Goal: Find specific page/section: Find specific page/section

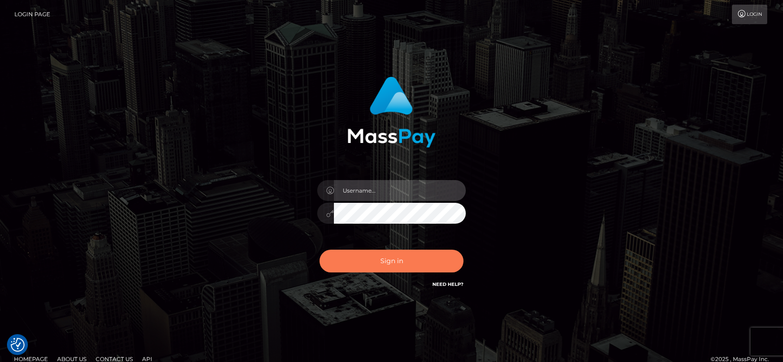
type input "fr.es"
click at [410, 266] on button "Sign in" at bounding box center [391, 261] width 144 height 23
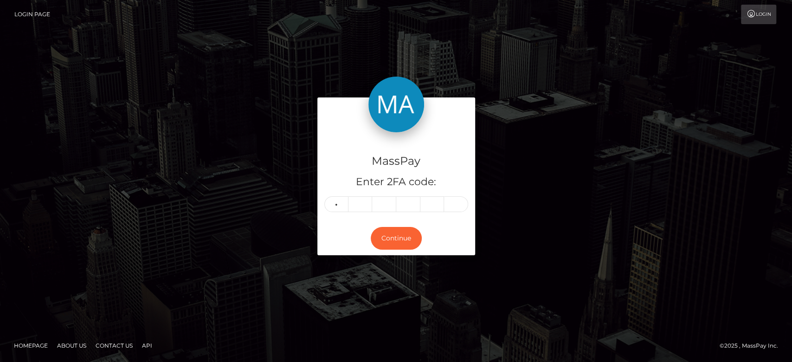
type input "1"
type input "2"
type input "3"
type input "9"
type input "0"
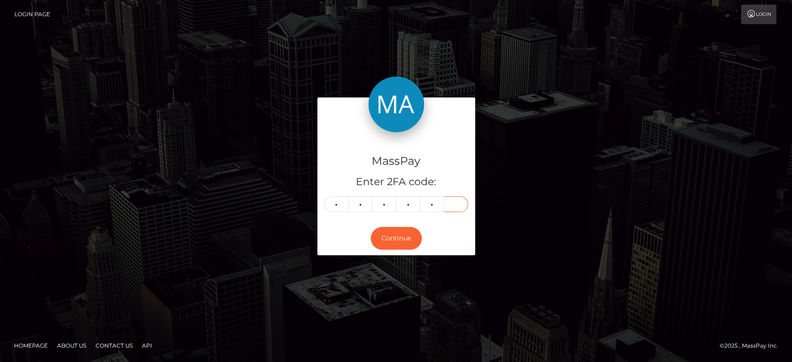
type input "4"
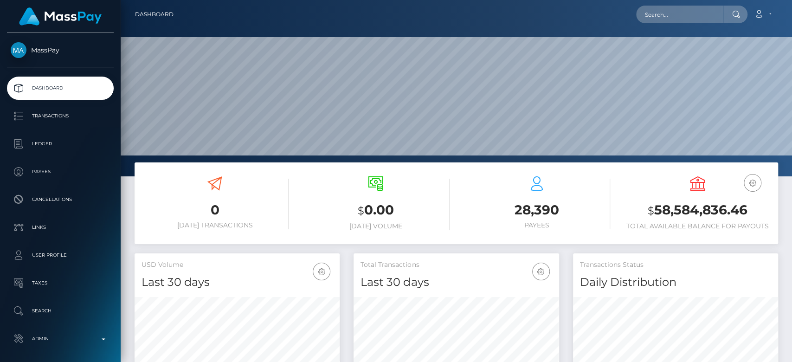
scroll to position [164, 205]
paste input "MSP2d026bb193dc7f7"
click at [676, 16] on input "MSP2d026bb193dc7f7" at bounding box center [679, 15] width 87 height 18
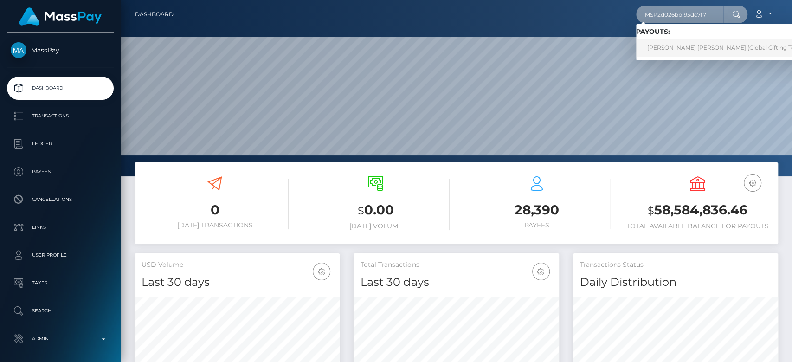
type input "MSP2d026bb193dc7f7"
click at [687, 51] on link "PAOLA ANDREA DELGADO ARGUELLO (Global Gifting Technologies Inc - Throne)" at bounding box center [754, 47] width 237 height 17
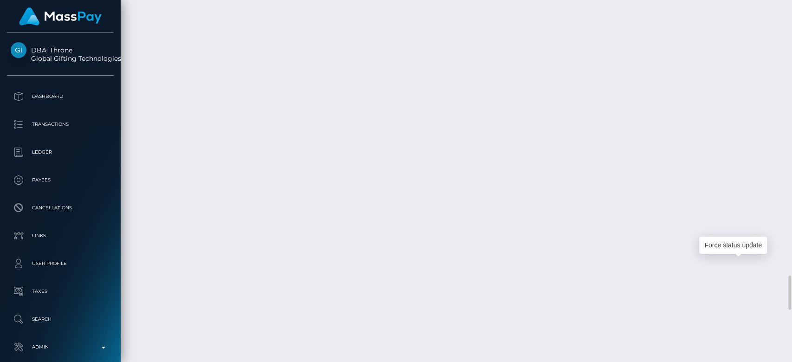
scroll to position [111, 205]
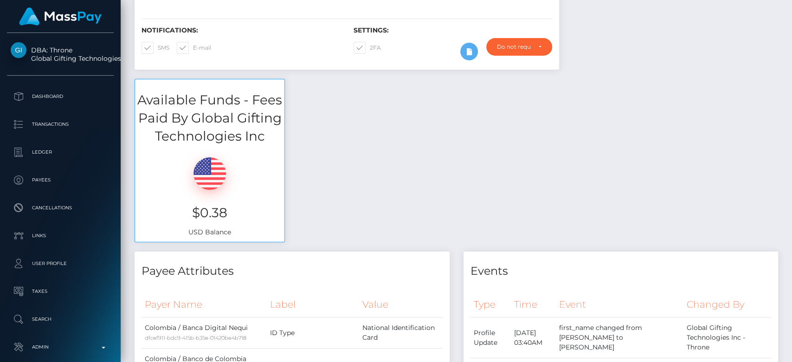
scroll to position [0, 0]
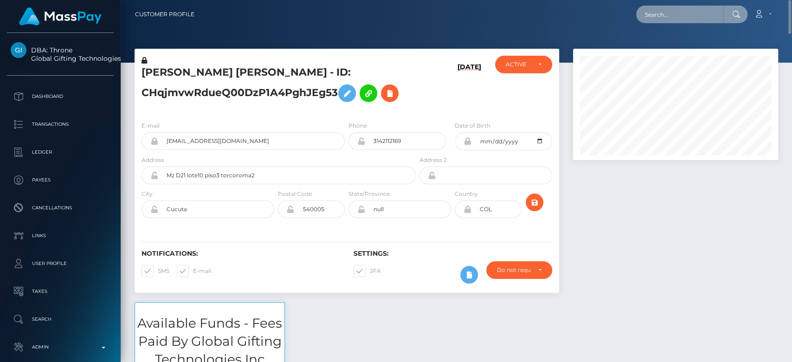
paste input "DoWBsemHE7TzrNbialvI84xgXQb2"
click at [672, 12] on input "DoWBsemHE7TzrNbialvI84xgXQb2" at bounding box center [679, 15] width 87 height 18
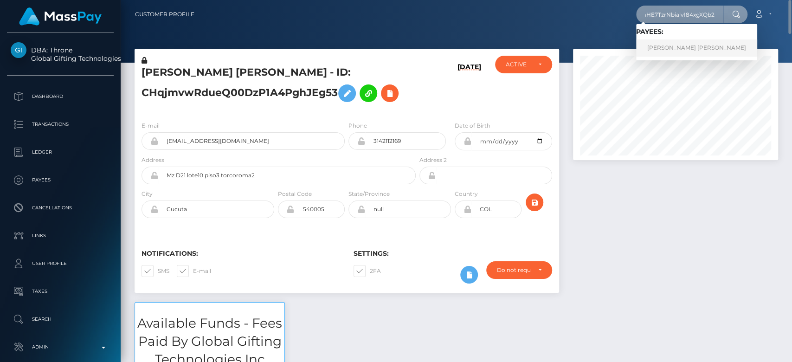
type input "DoWBsemHE7TzrNbialvI84xgXQb2"
click at [675, 45] on link "MONICA MELISSA HERNANDEZ" at bounding box center [696, 47] width 121 height 17
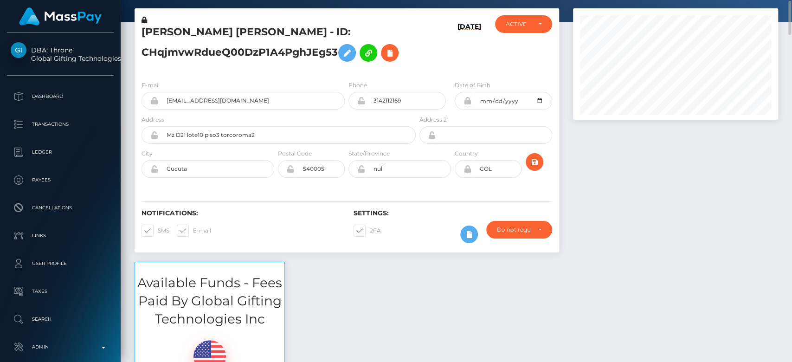
scroll to position [41, 0]
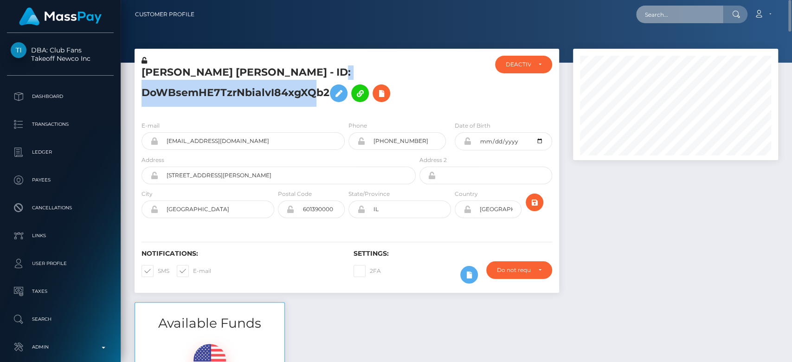
click at [666, 15] on input "text" at bounding box center [679, 15] width 87 height 18
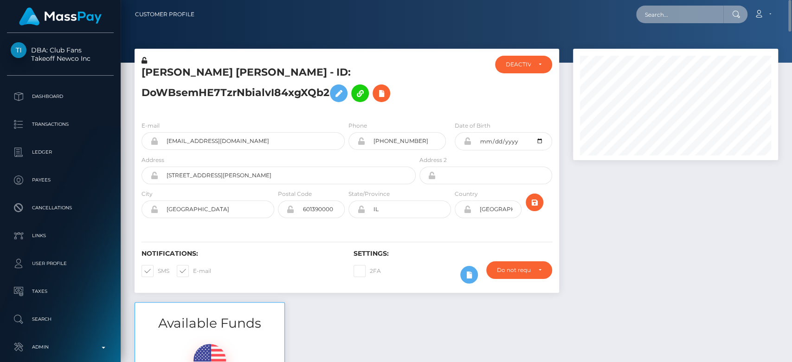
paste input "tlinsky28@gmail.com"
type input "tlinsky28@gmail.com"
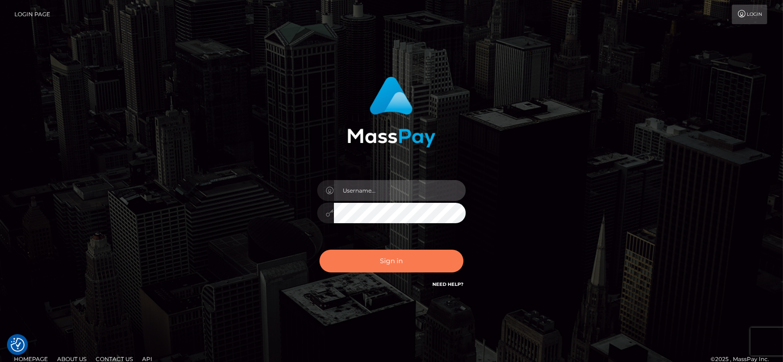
type input "[DOMAIN_NAME]"
click at [383, 259] on button "Sign in" at bounding box center [391, 261] width 144 height 23
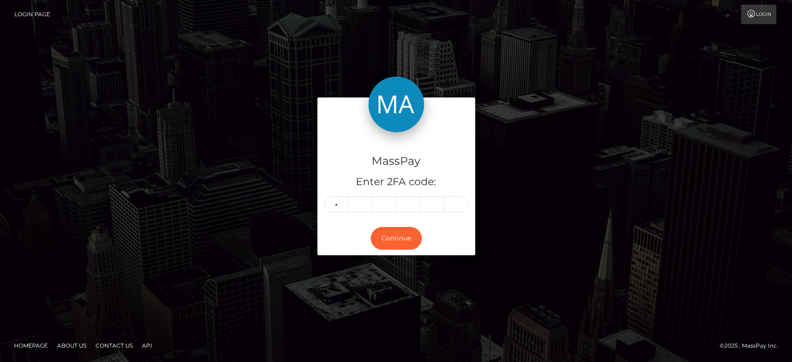
type input "9"
type input "3"
type input "4"
type input "1"
type input "4"
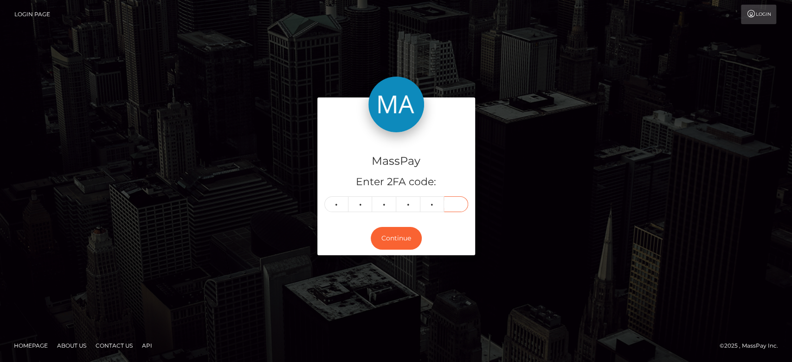
type input "2"
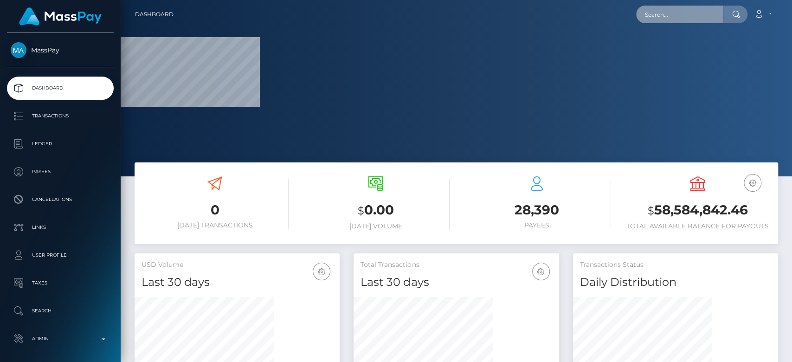
click at [655, 18] on input "text" at bounding box center [679, 15] width 87 height 18
paste input "[EMAIL_ADDRESS][DOMAIN_NAME]"
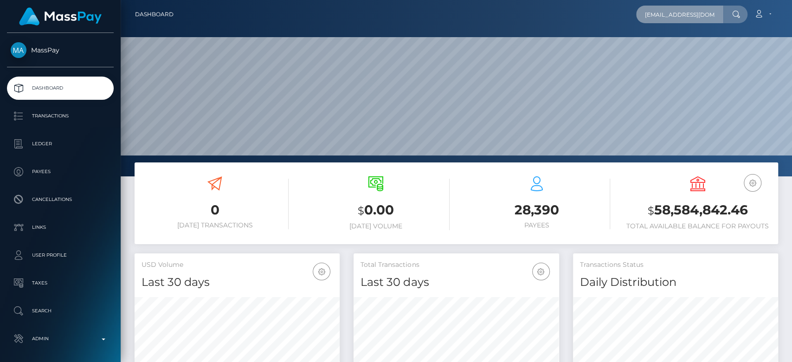
scroll to position [164, 205]
type input "[EMAIL_ADDRESS][DOMAIN_NAME]"
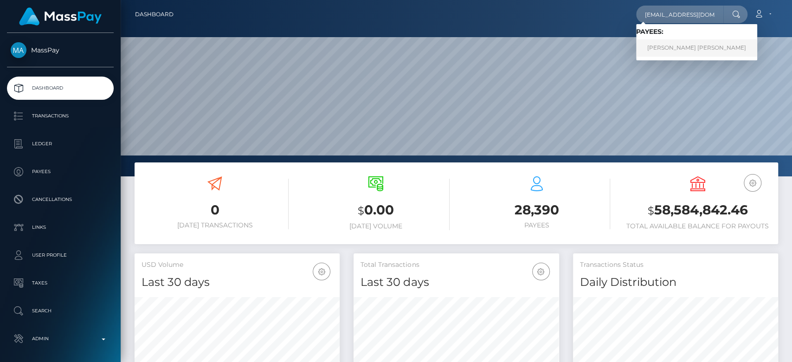
click at [667, 48] on link "Linh Thi Tang" at bounding box center [696, 47] width 121 height 17
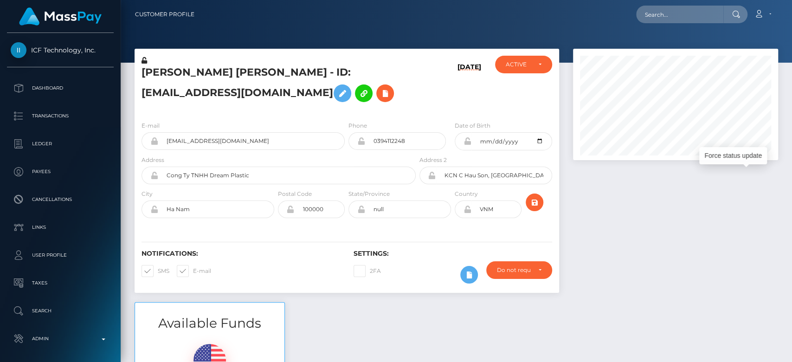
scroll to position [111, 205]
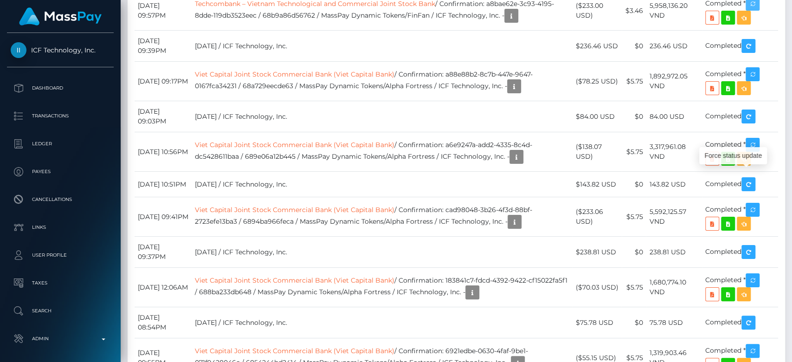
click at [756, 10] on icon "button" at bounding box center [752, 4] width 11 height 12
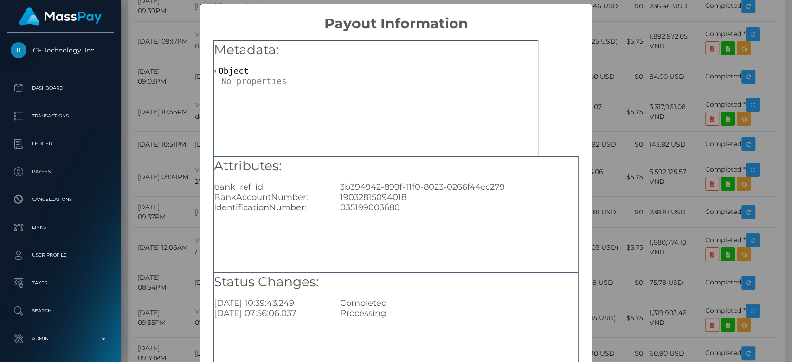
click at [150, 51] on div "× Payout Information Metadata: Object Attributes: bank_ref_id: 3b394942-899f-11…" at bounding box center [396, 181] width 792 height 362
